Goal: Task Accomplishment & Management: Use online tool/utility

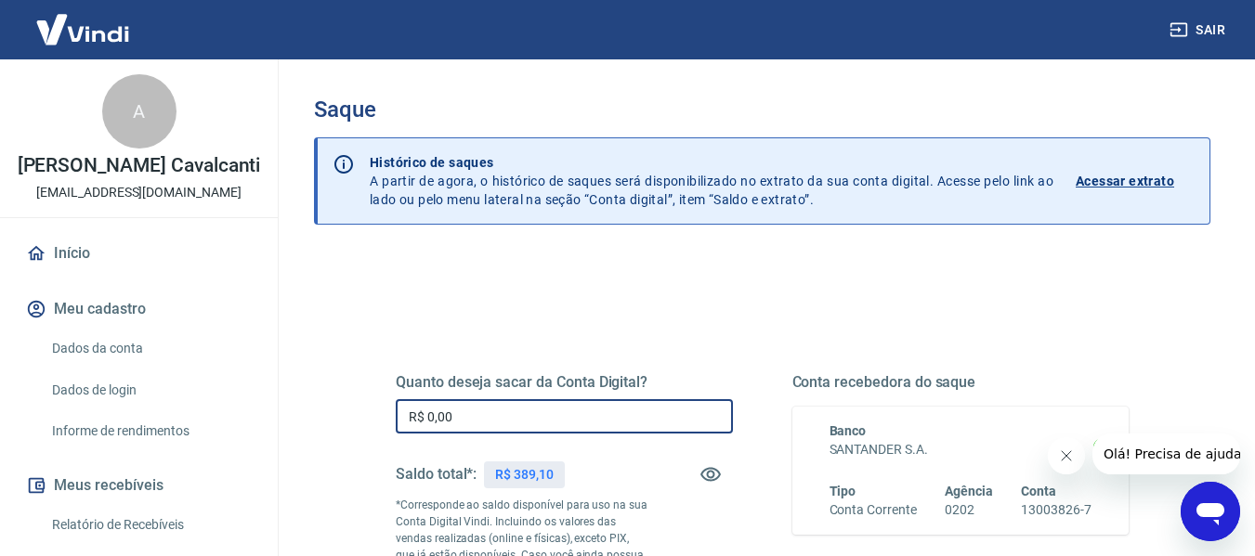
click at [522, 407] on input "R$ 0,00" at bounding box center [564, 416] width 337 height 34
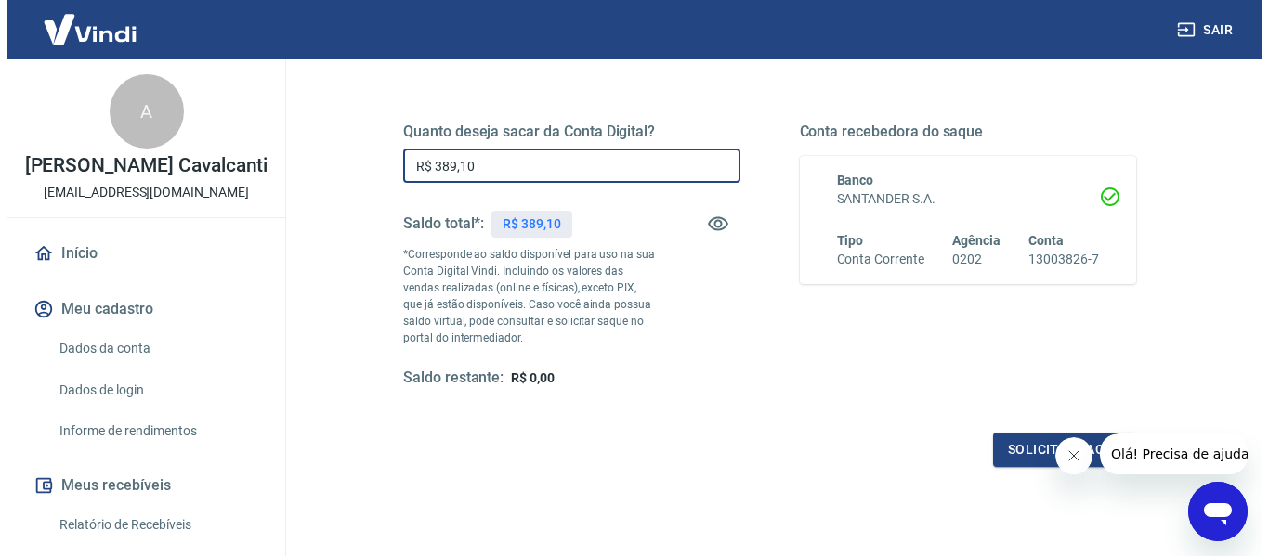
scroll to position [252, 0]
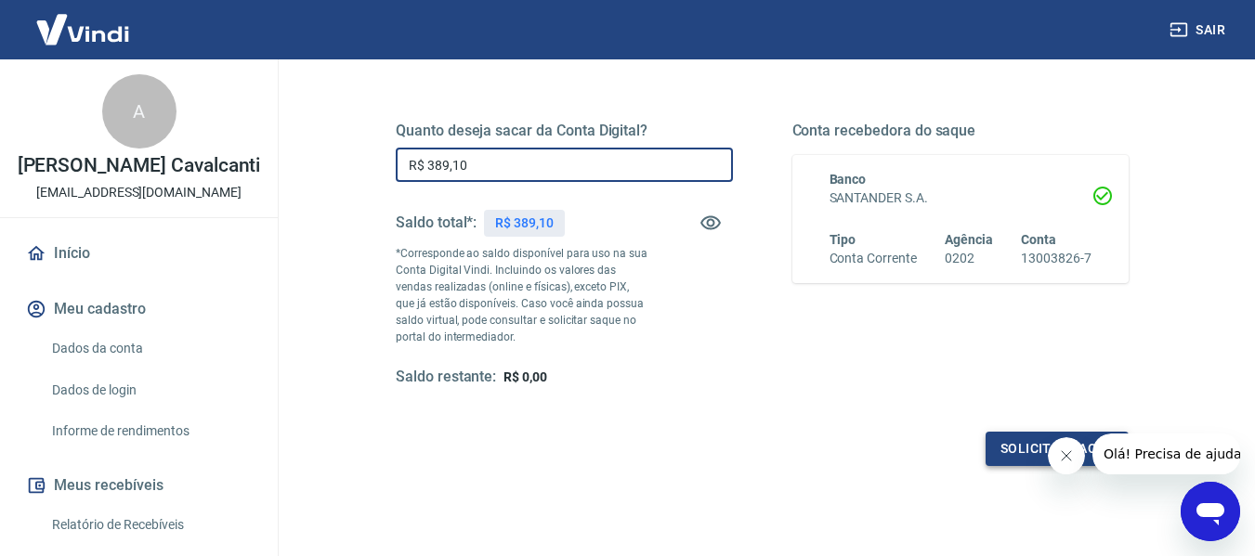
type input "R$ 389,10"
click at [1029, 451] on button "Solicitar saque" at bounding box center [1057, 449] width 143 height 34
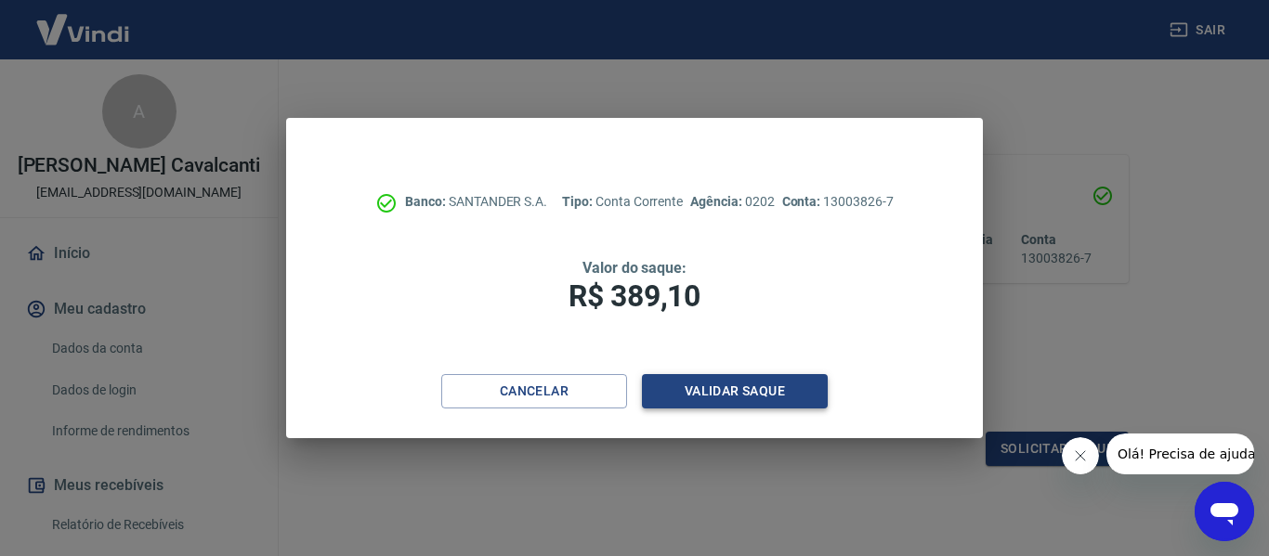
click at [699, 385] on button "Validar saque" at bounding box center [735, 391] width 186 height 34
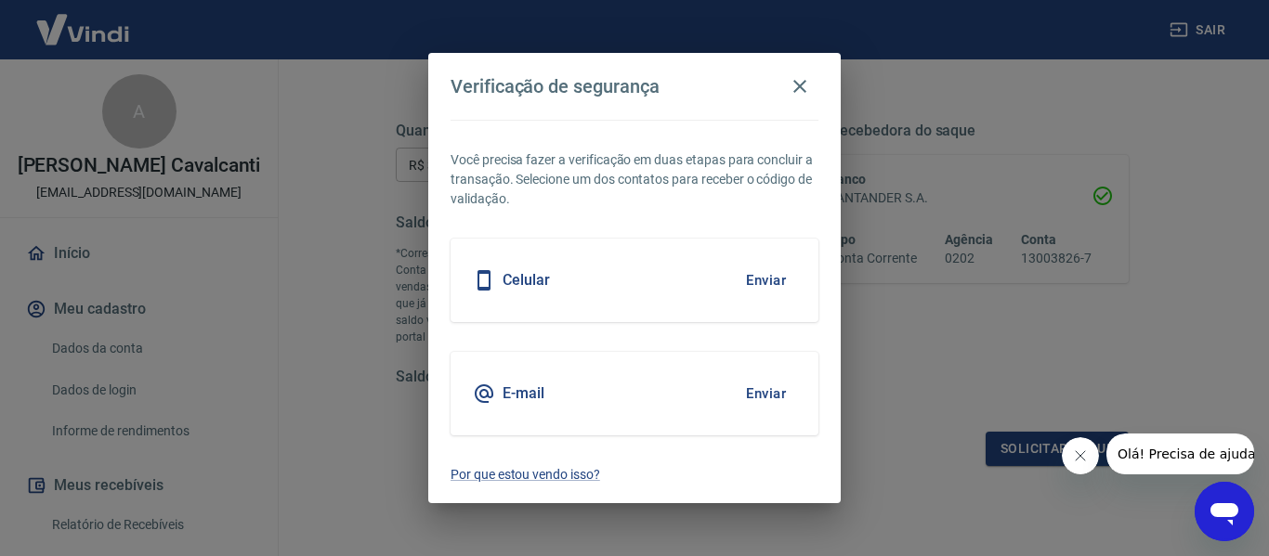
click at [766, 401] on button "Enviar" at bounding box center [766, 393] width 60 height 39
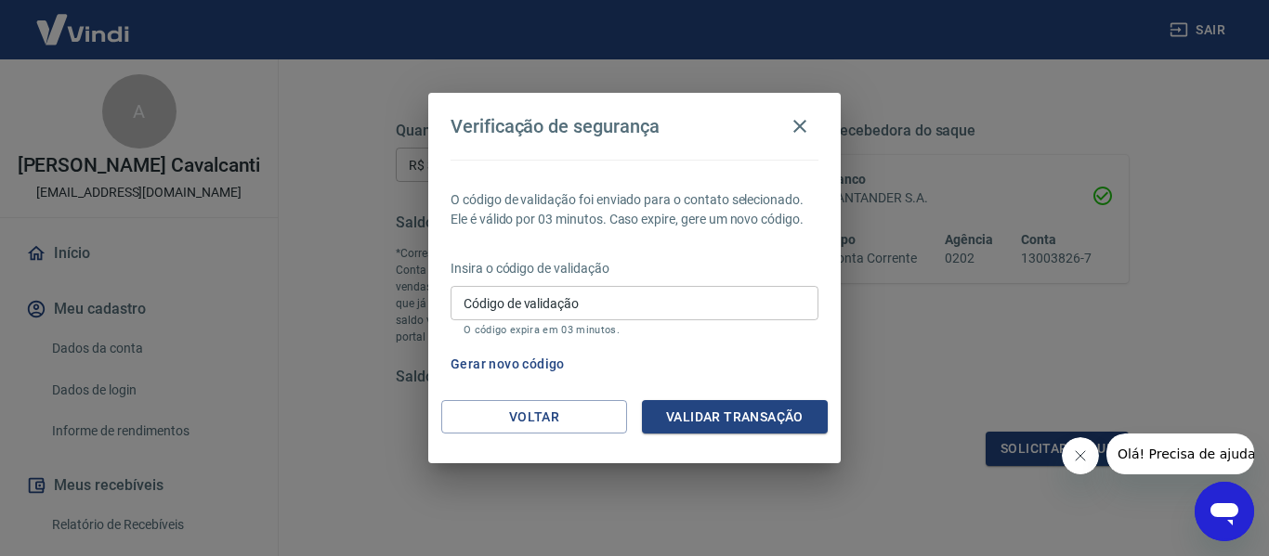
click at [516, 292] on div "Código de validação Código de validação O código expira em 03 minutos." at bounding box center [634, 311] width 368 height 50
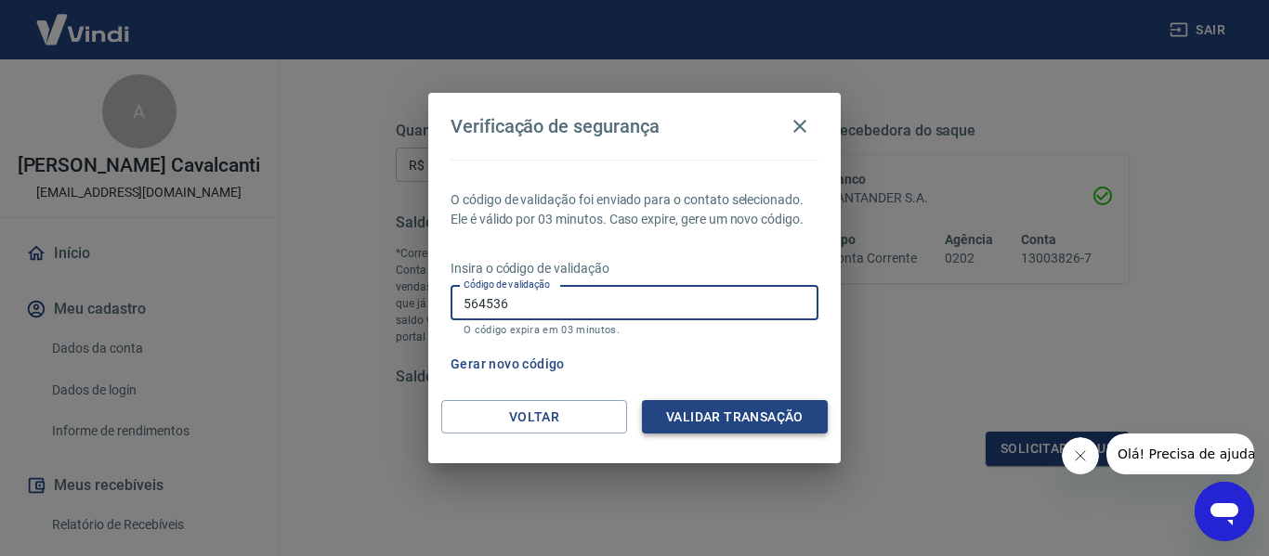
type input "564536"
click at [702, 414] on button "Validar transação" at bounding box center [735, 417] width 186 height 34
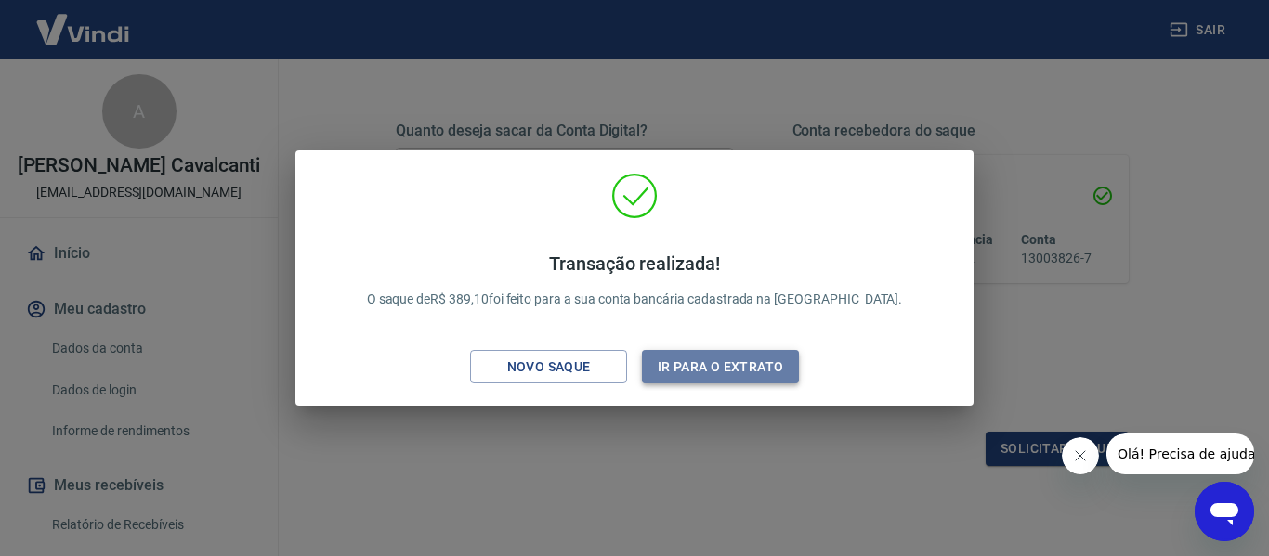
click at [659, 369] on button "Ir para o extrato" at bounding box center [720, 367] width 157 height 34
